Goal: Information Seeking & Learning: Learn about a topic

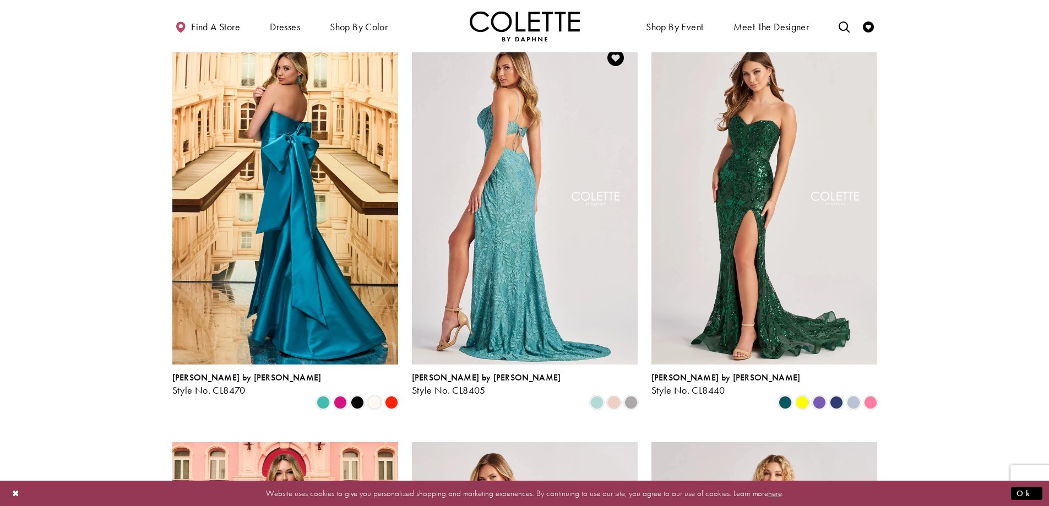
scroll to position [330, 0]
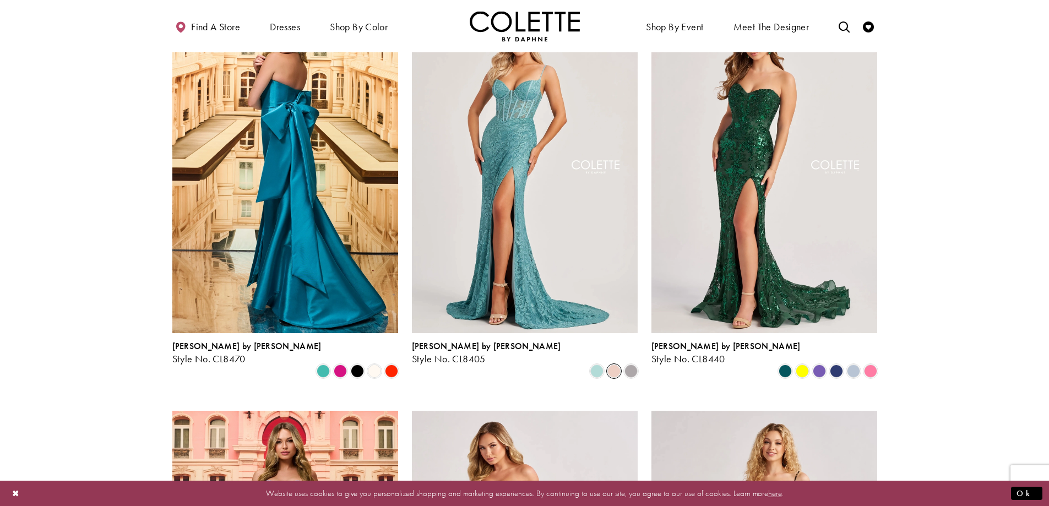
click at [612, 365] on span "Product List" at bounding box center [614, 371] width 13 height 13
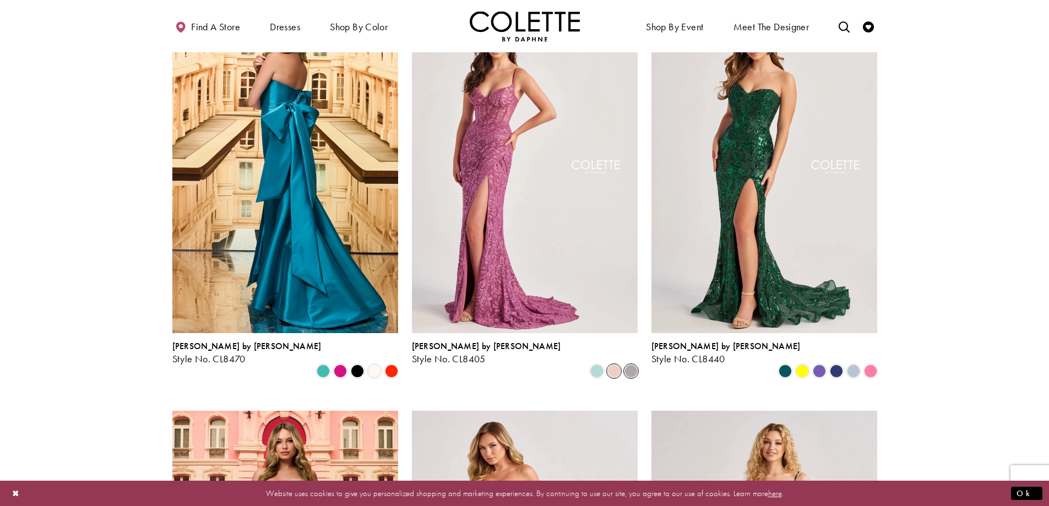
click at [629, 365] on span "Product List" at bounding box center [631, 371] width 13 height 13
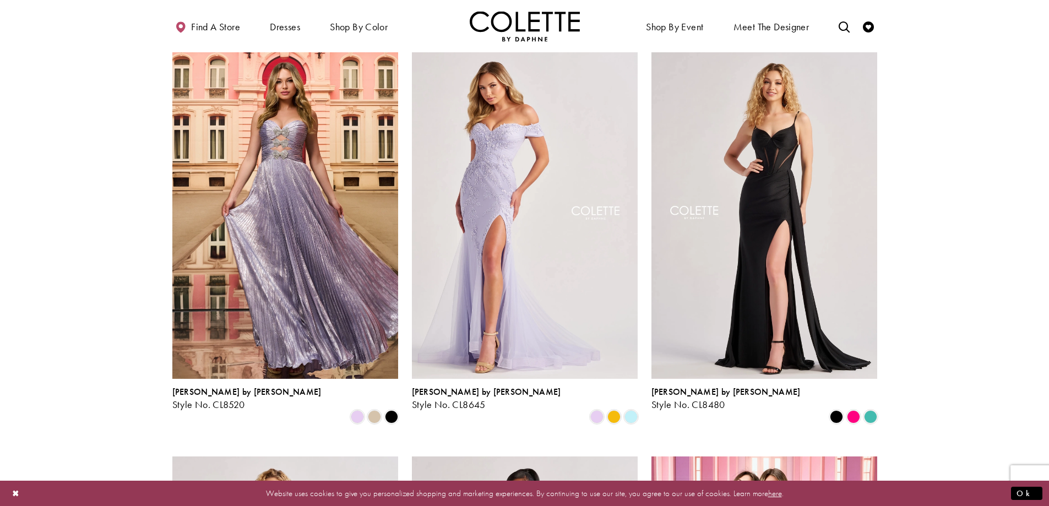
scroll to position [716, 0]
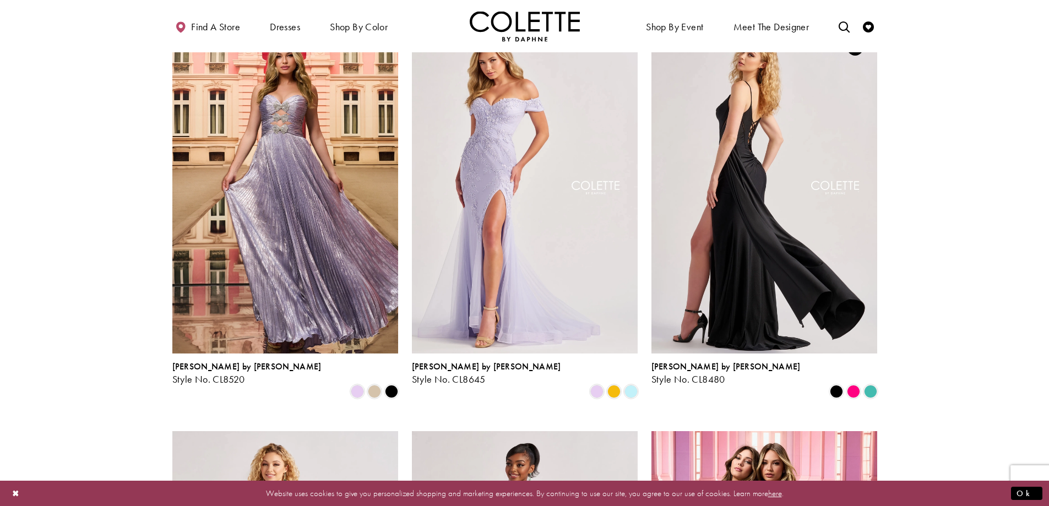
click at [717, 248] on img "Visit Colette by Daphne Style No. CL8480 Page" at bounding box center [765, 189] width 226 height 328
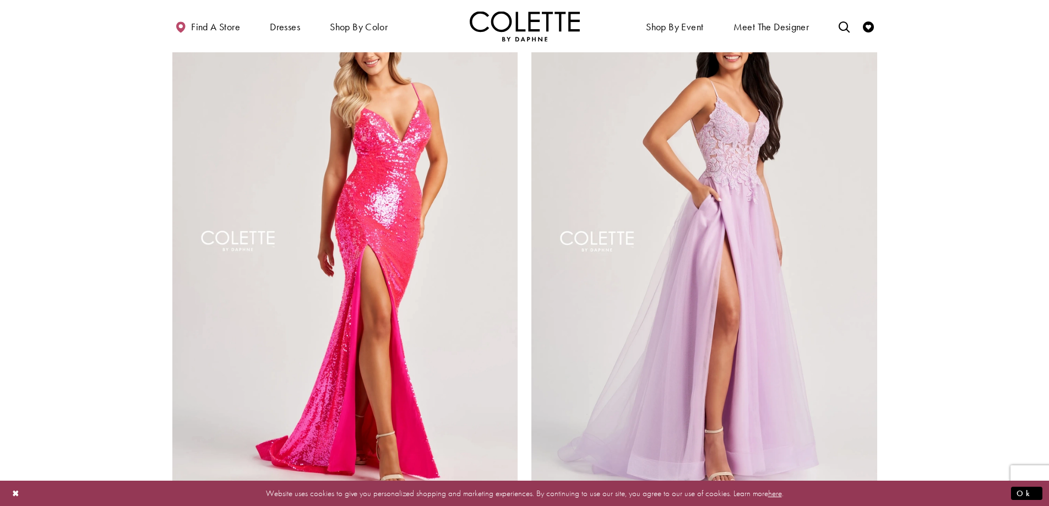
scroll to position [2093, 0]
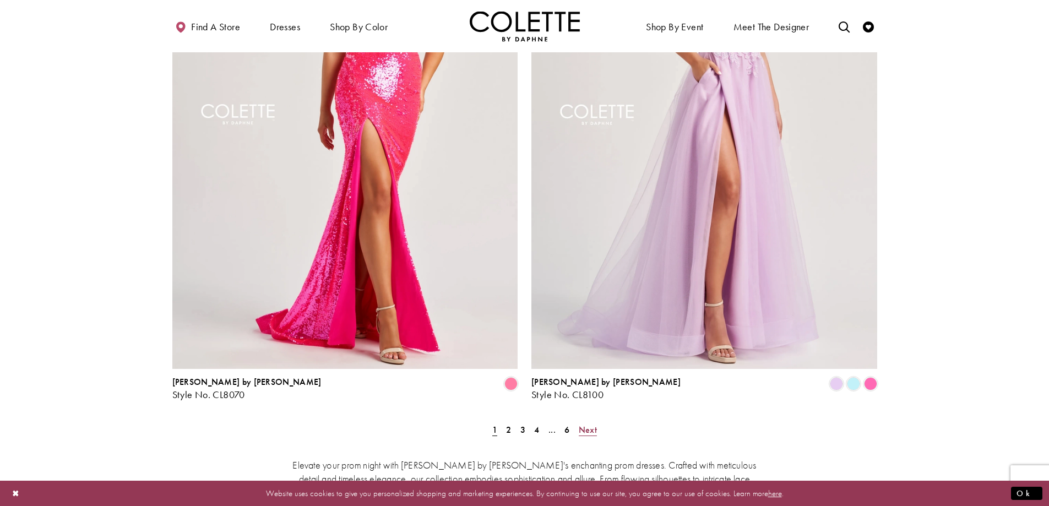
click at [587, 424] on span "Next" at bounding box center [588, 430] width 18 height 12
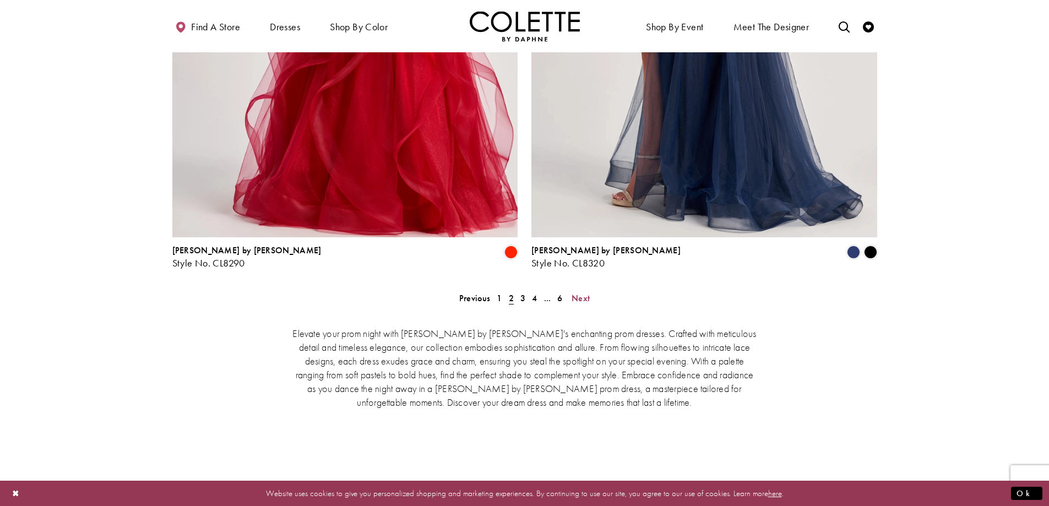
scroll to position [2202, 0]
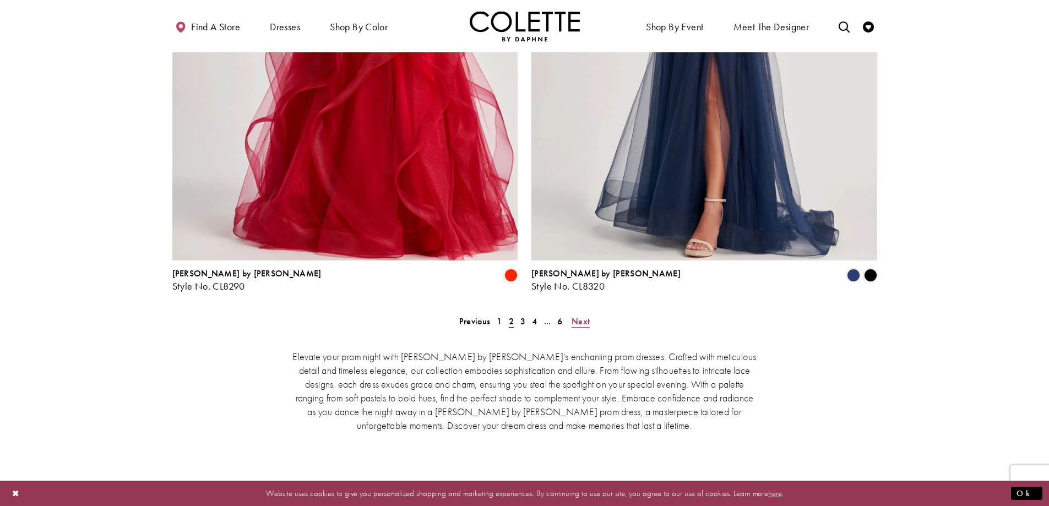
click at [583, 316] on span "Next" at bounding box center [581, 322] width 18 height 12
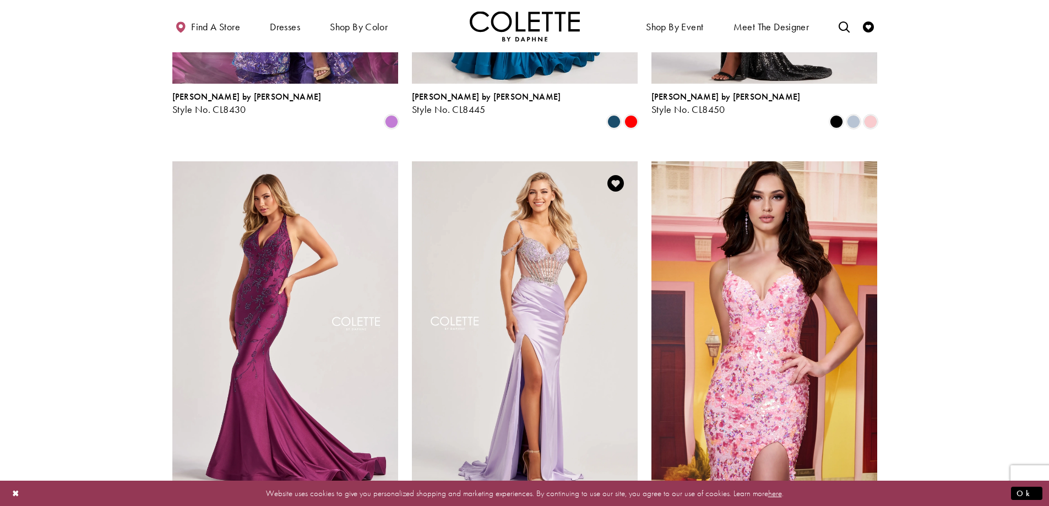
scroll to position [1054, 0]
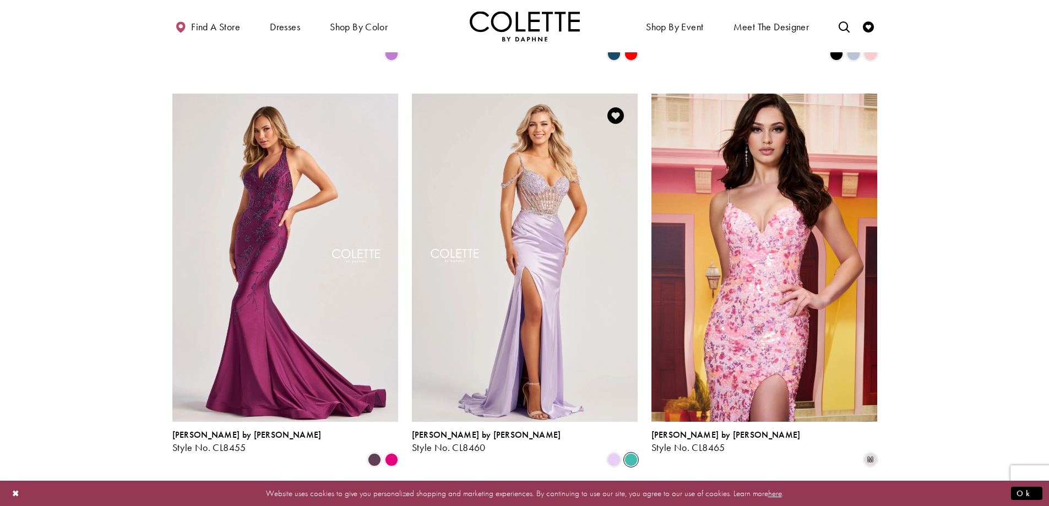
click at [632, 453] on span "Product List" at bounding box center [631, 459] width 13 height 13
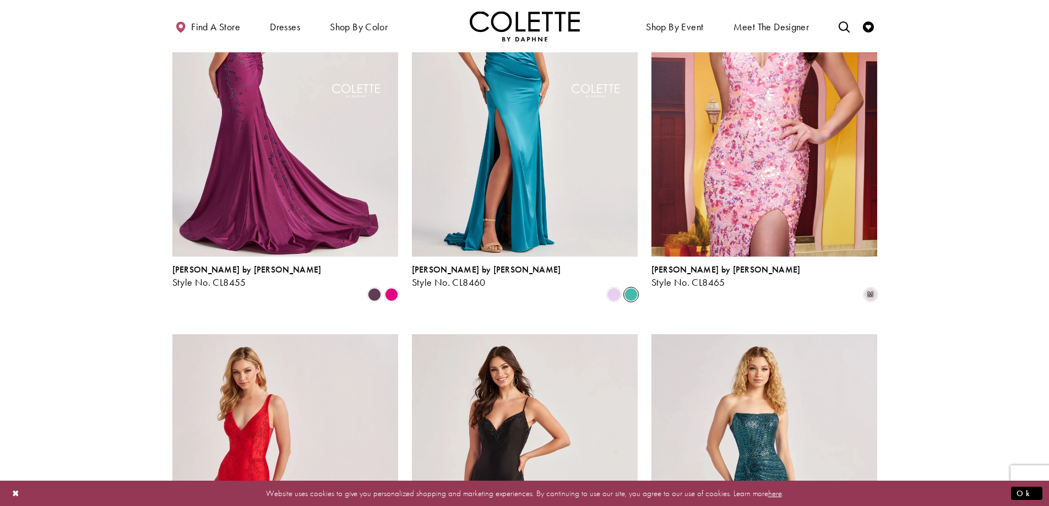
scroll to position [1109, 0]
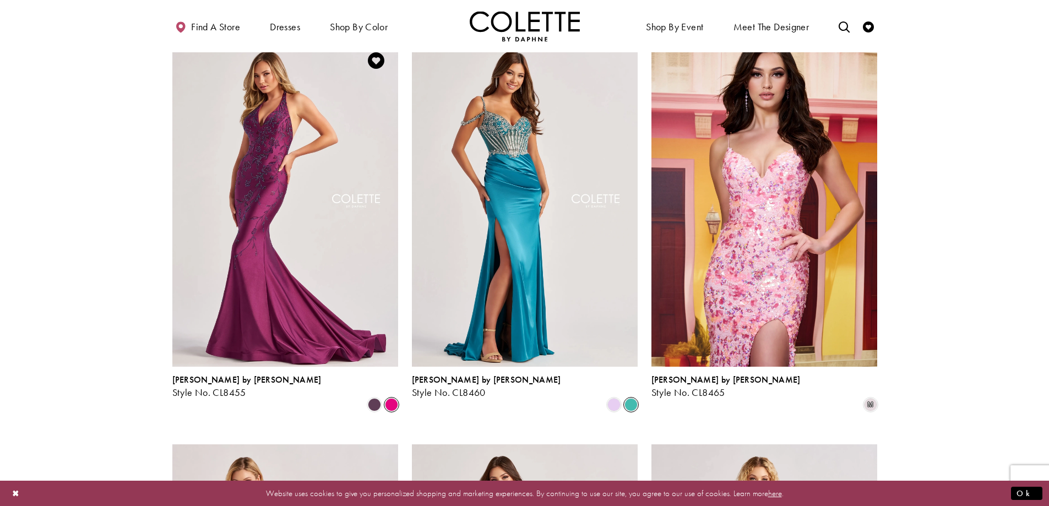
click at [389, 398] on span "Product List" at bounding box center [391, 404] width 13 height 13
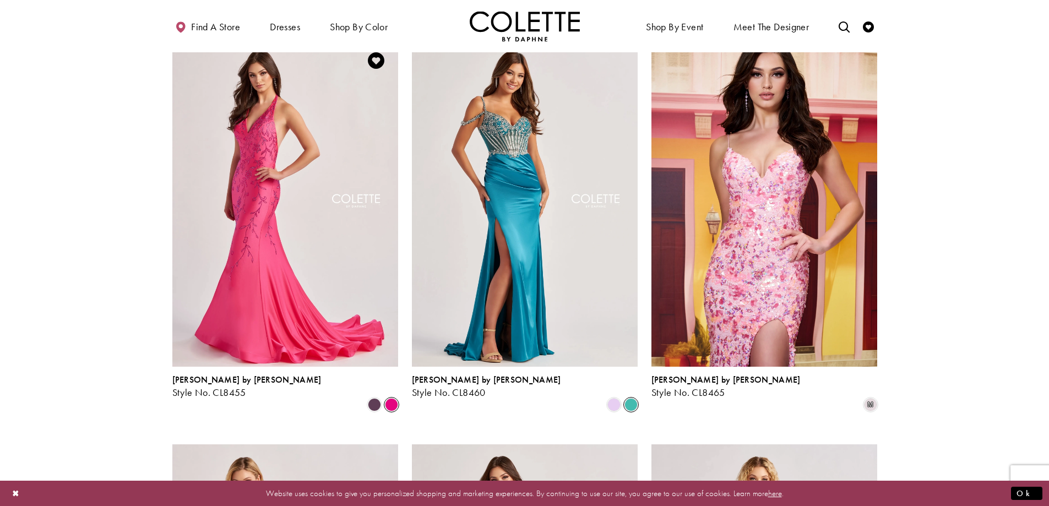
click at [365, 397] on div "Product List" at bounding box center [331, 405] width 137 height 17
click at [373, 398] on span "Product List" at bounding box center [374, 404] width 13 height 13
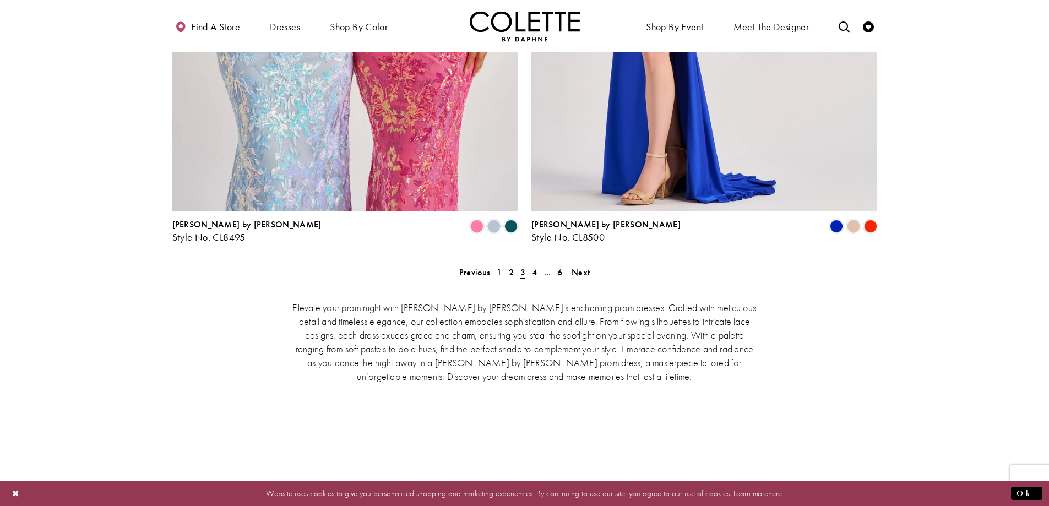
scroll to position [2265, 0]
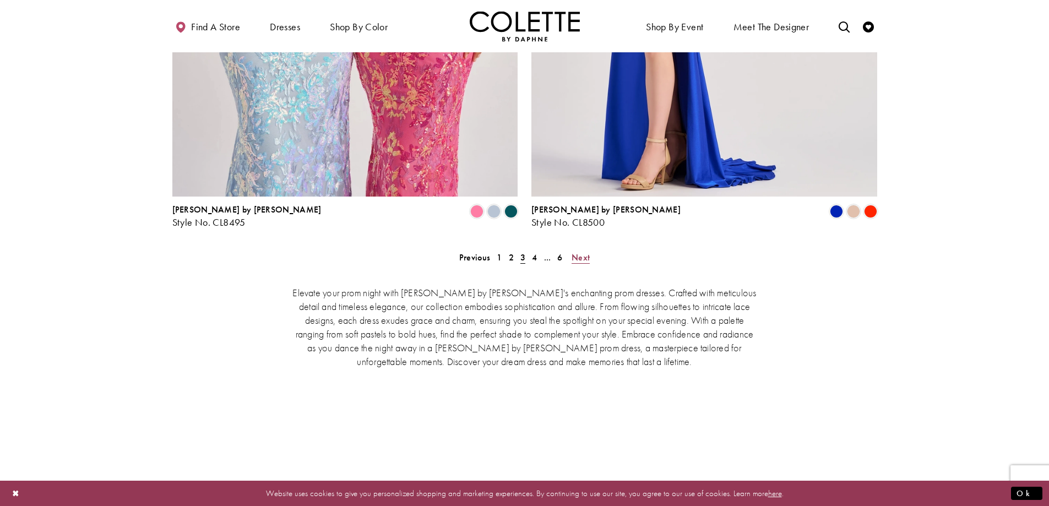
click at [577, 252] on span "Next" at bounding box center [581, 258] width 18 height 12
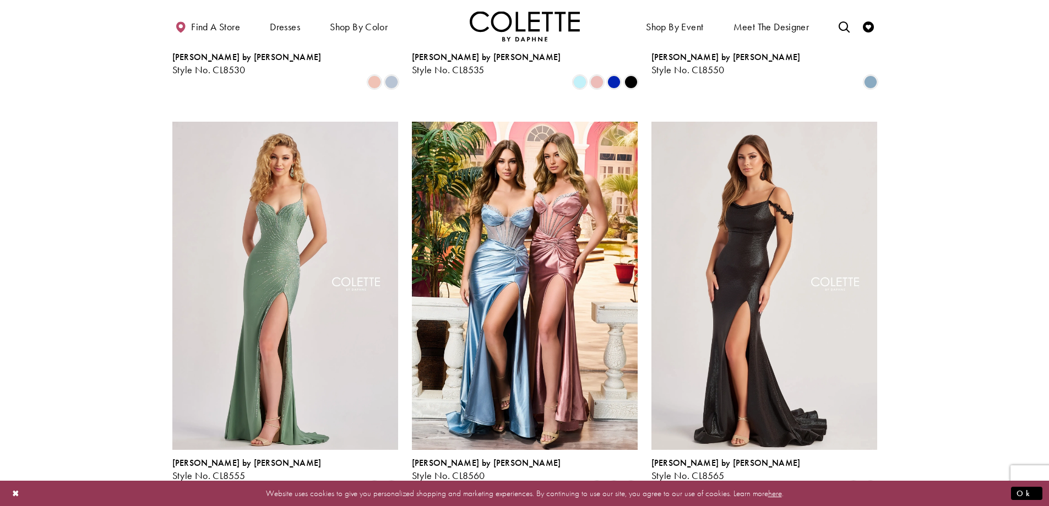
scroll to position [1109, 0]
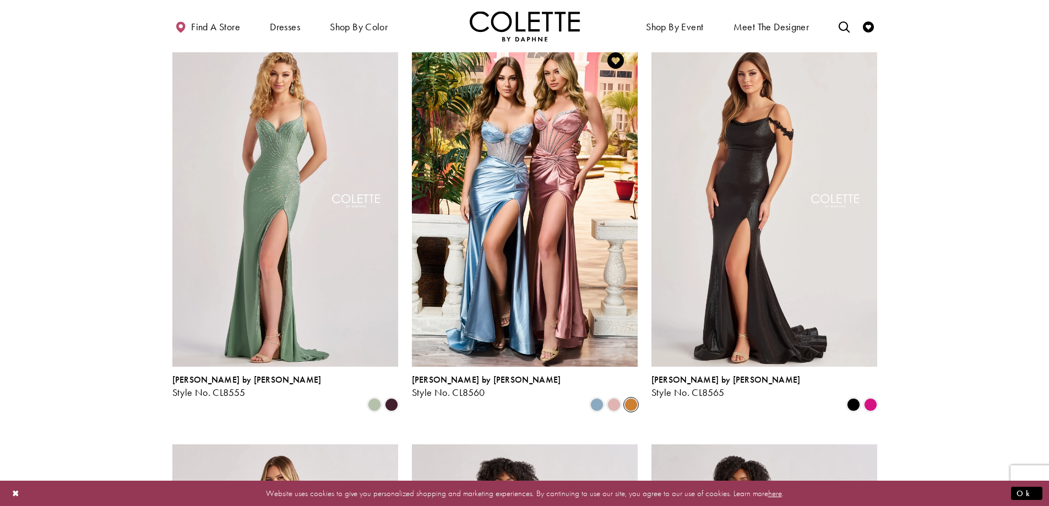
click at [625, 398] on span "Product List" at bounding box center [631, 404] width 13 height 13
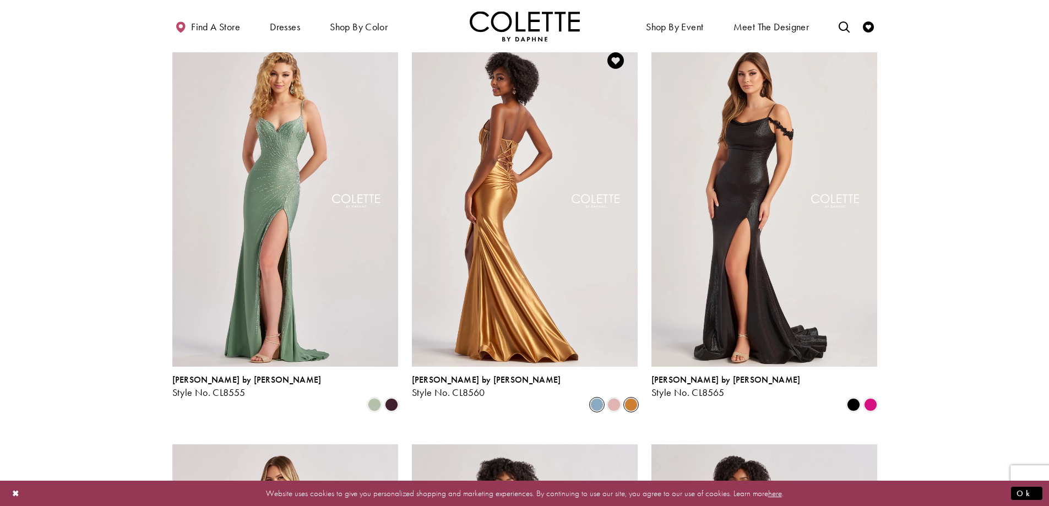
click at [599, 398] on span "Product List" at bounding box center [596, 404] width 13 height 13
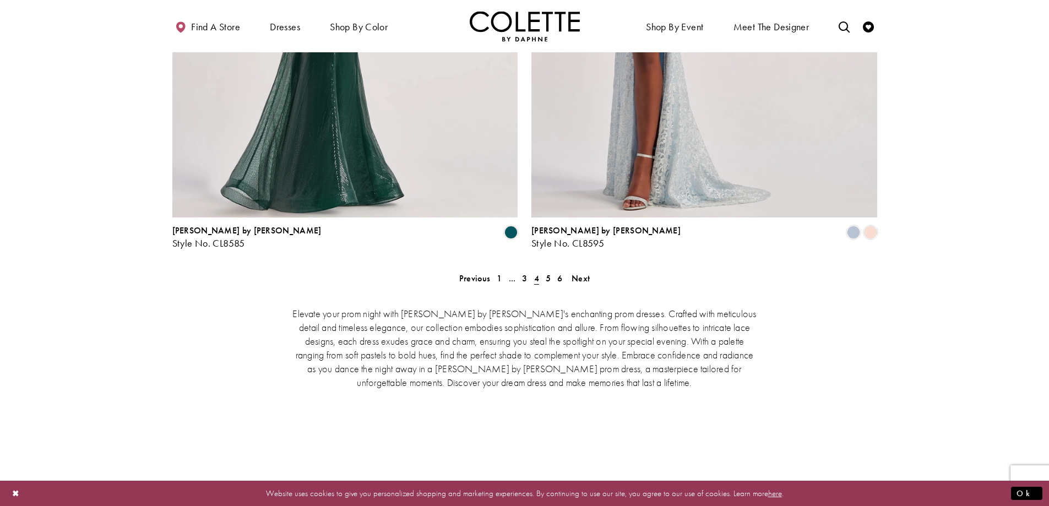
scroll to position [2321, 0]
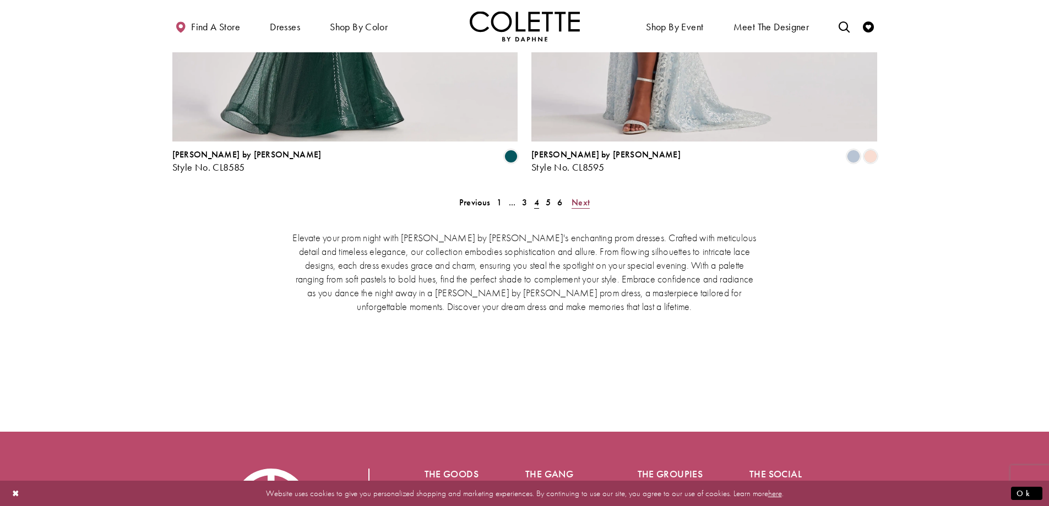
click at [589, 197] on span "Next" at bounding box center [581, 203] width 18 height 12
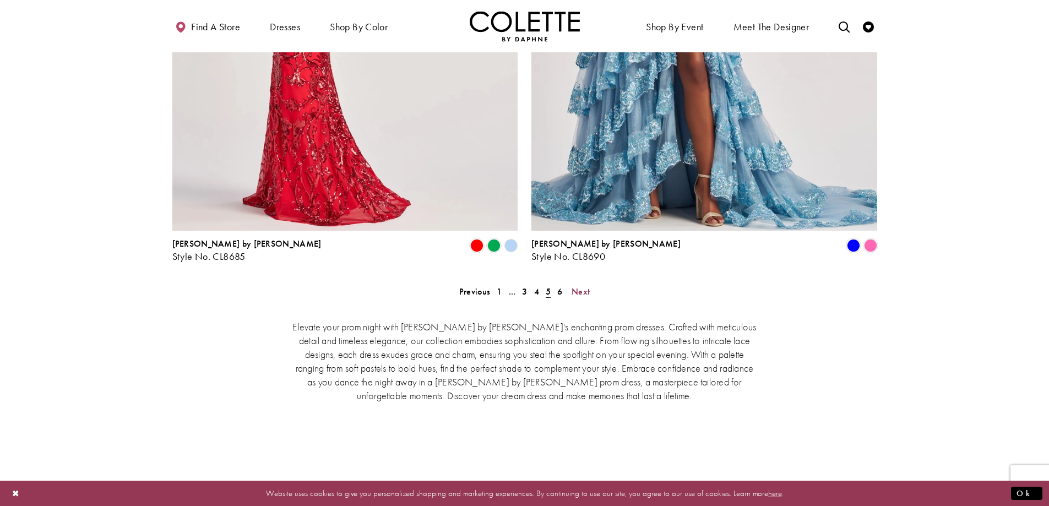
scroll to position [2376, 0]
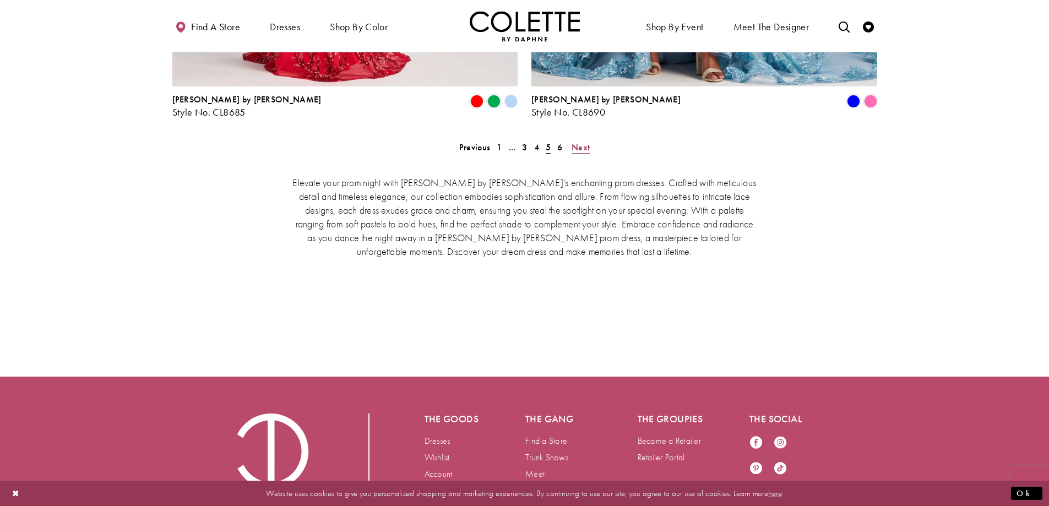
click at [580, 142] on span "Next" at bounding box center [581, 148] width 18 height 12
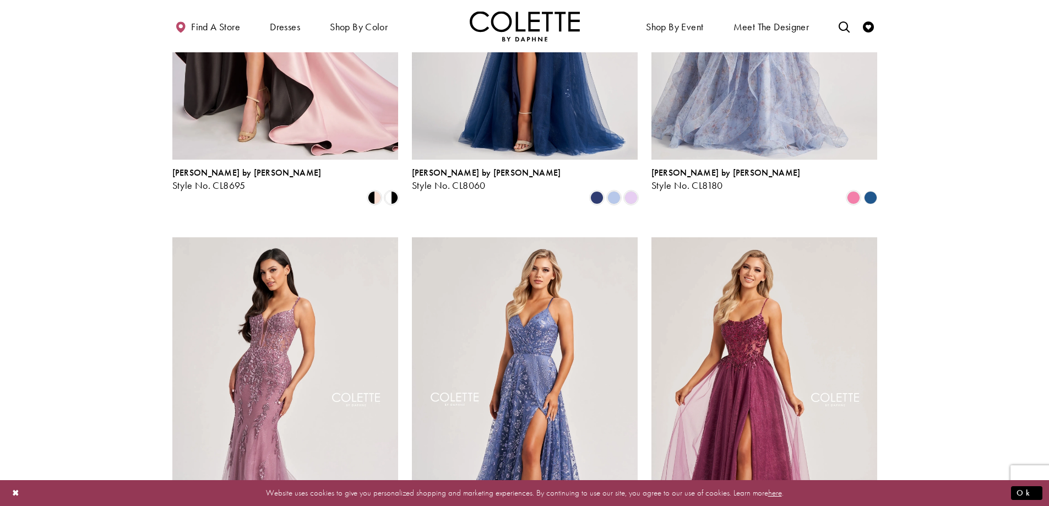
scroll to position [558, 0]
